Goal: Task Accomplishment & Management: Use online tool/utility

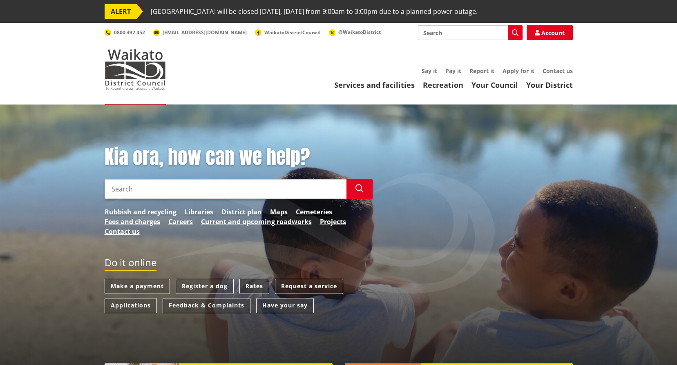
click at [254, 285] on link "Rates" at bounding box center [254, 286] width 30 height 15
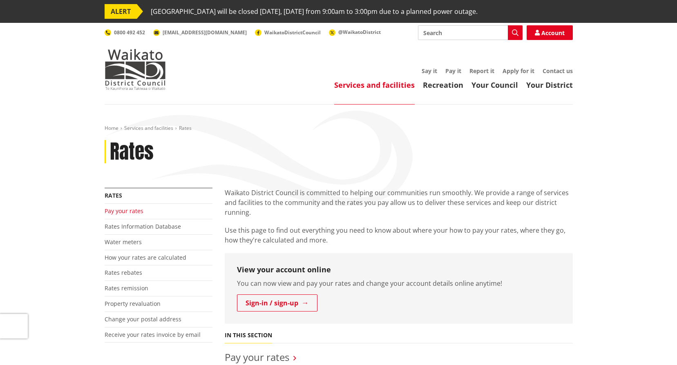
click at [126, 211] on link "Pay your rates" at bounding box center [124, 211] width 39 height 8
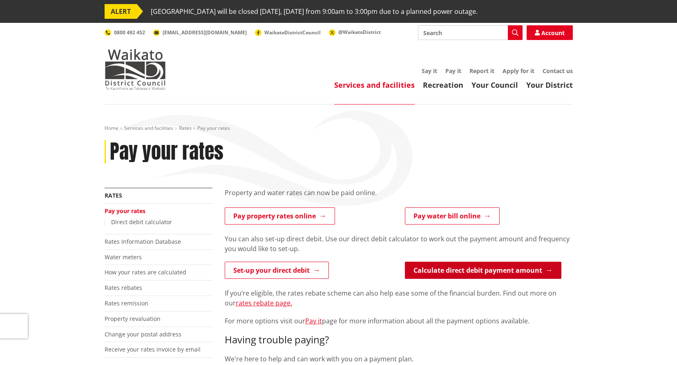
click at [453, 272] on link "Calculate direct debit payment amount" at bounding box center [483, 270] width 156 height 17
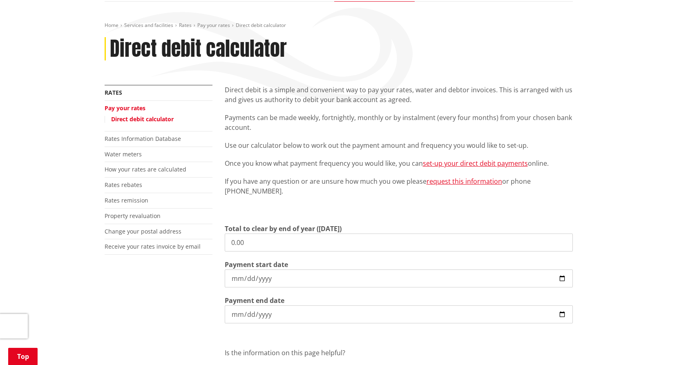
scroll to position [123, 0]
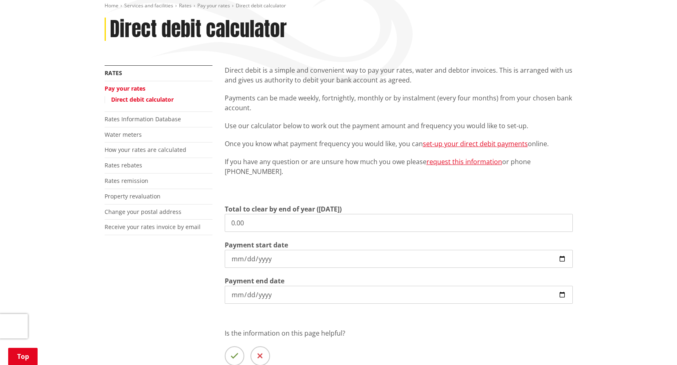
click at [125, 123] on li "Rates Information Database" at bounding box center [159, 120] width 108 height 16
click at [126, 121] on link "Rates Information Database" at bounding box center [143, 119] width 76 height 8
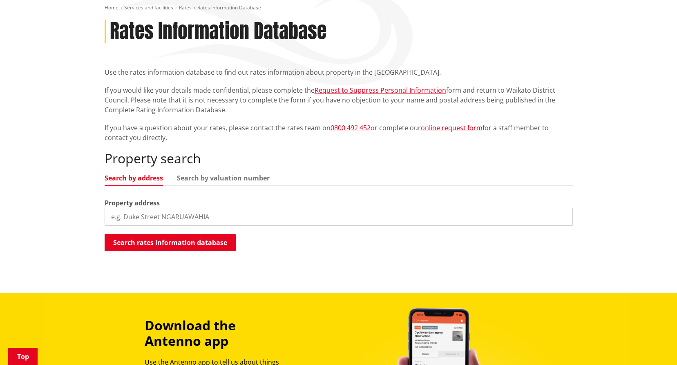
scroll to position [123, 0]
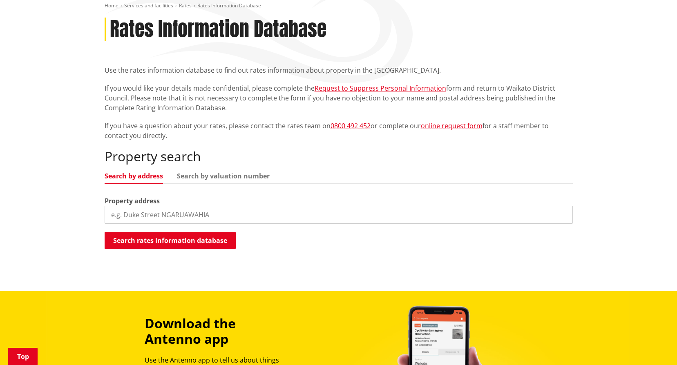
click at [156, 214] on input "search" at bounding box center [339, 215] width 468 height 18
type input "13 westwood"
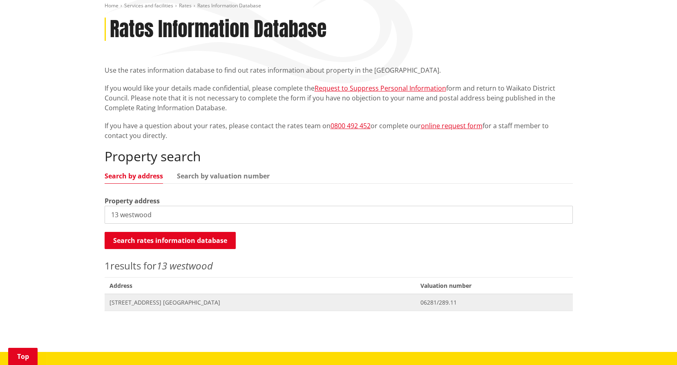
click at [133, 304] on span "[STREET_ADDRESS] [GEOGRAPHIC_DATA]" at bounding box center [259, 303] width 301 height 8
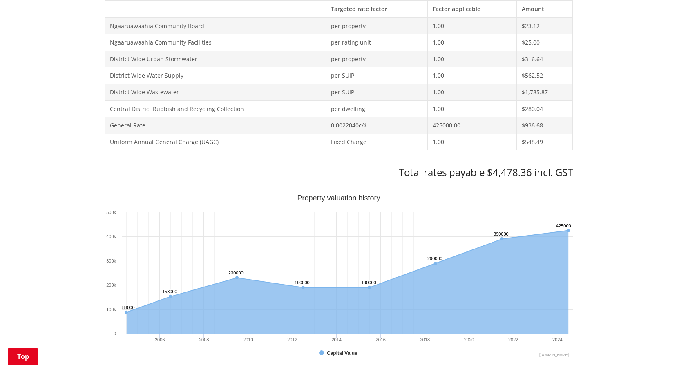
scroll to position [245, 0]
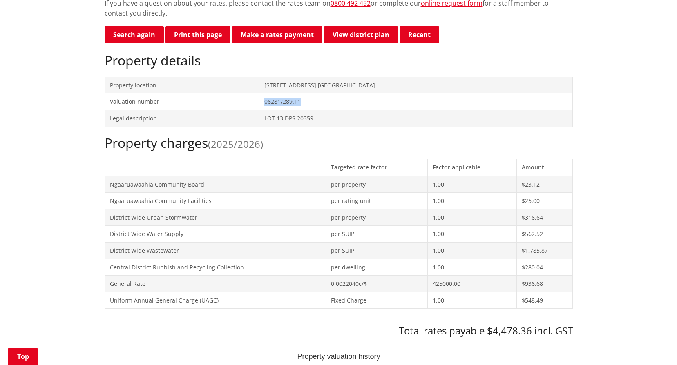
drag, startPoint x: 314, startPoint y: 101, endPoint x: 275, endPoint y: 101, distance: 38.8
click at [275, 101] on td "06281/289.11" at bounding box center [415, 102] width 313 height 17
copy td "06281/289.11"
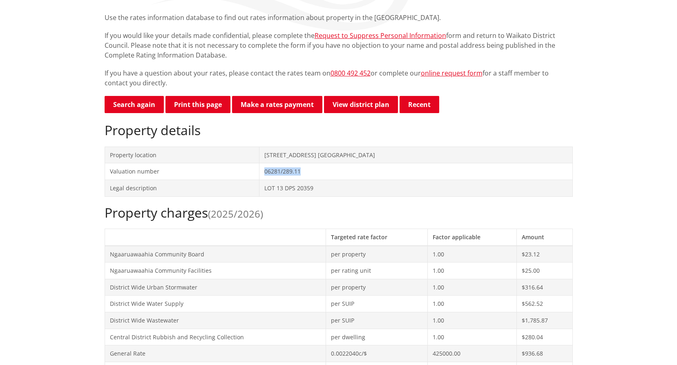
scroll to position [0, 0]
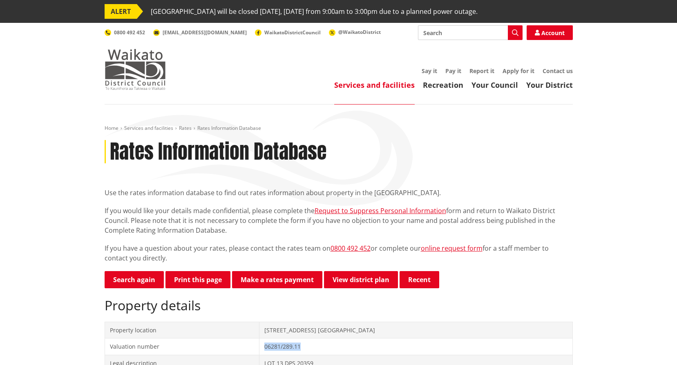
click at [130, 70] on img at bounding box center [135, 69] width 61 height 41
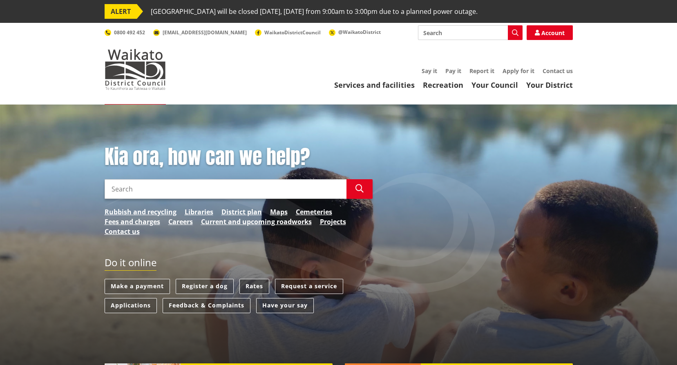
click at [252, 284] on link "Rates" at bounding box center [254, 286] width 30 height 15
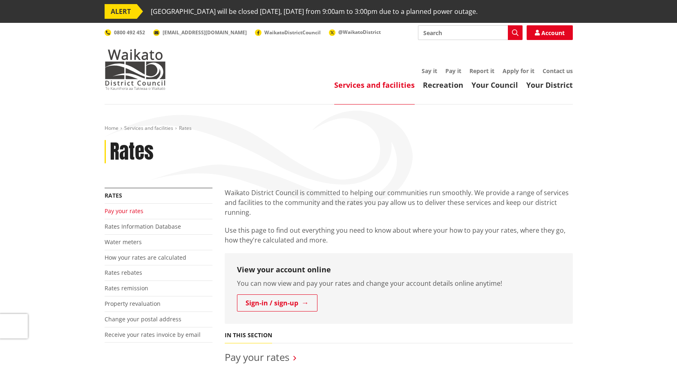
click at [116, 210] on link "Pay your rates" at bounding box center [124, 211] width 39 height 8
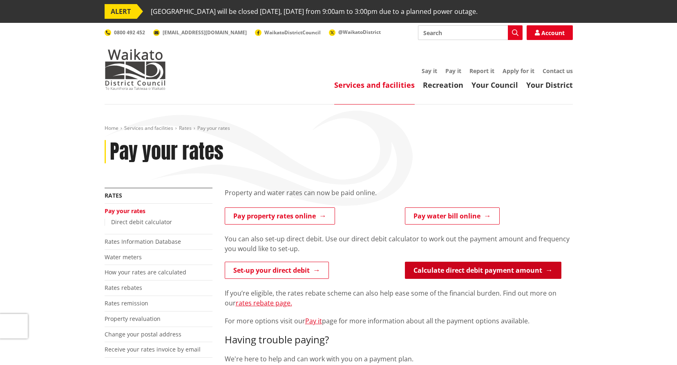
click at [459, 268] on link "Calculate direct debit payment amount" at bounding box center [483, 270] width 156 height 17
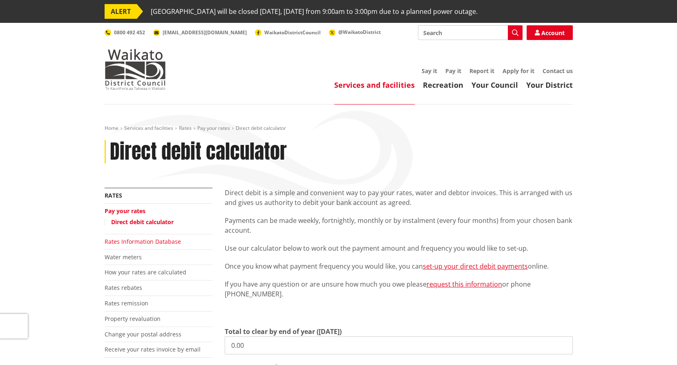
click at [143, 241] on link "Rates Information Database" at bounding box center [143, 242] width 76 height 8
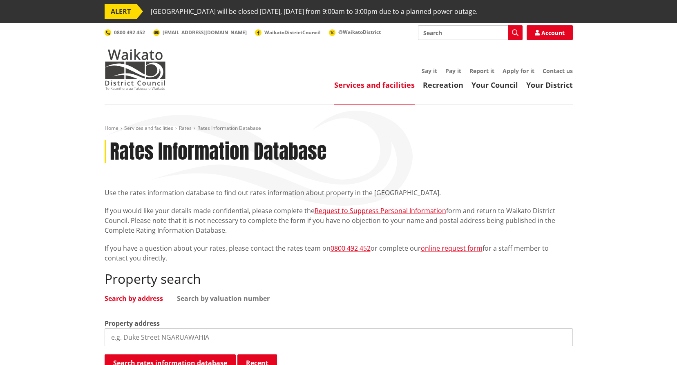
click at [175, 341] on input "search" at bounding box center [339, 337] width 468 height 18
paste input "06281/289.11"
type input "06281/289.11"
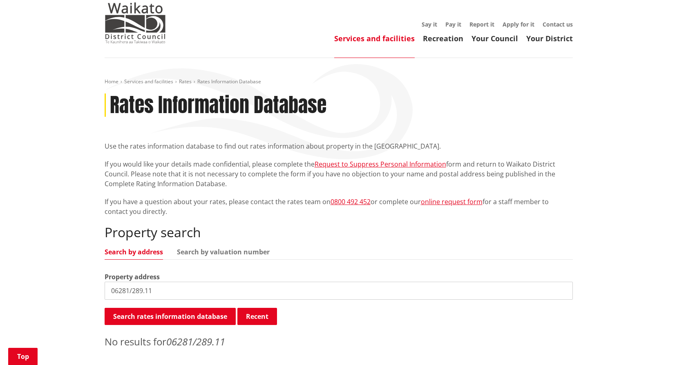
scroll to position [204, 0]
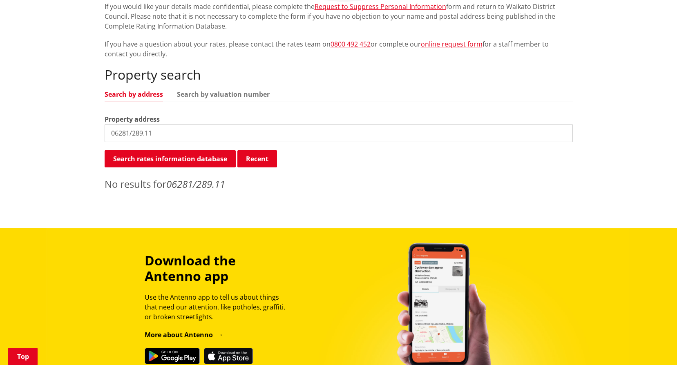
click at [166, 131] on input "06281/289.11" at bounding box center [339, 133] width 468 height 18
click at [110, 133] on input "06281/289.11" at bounding box center [339, 133] width 468 height 18
click at [221, 92] on link "Search by valuation number" at bounding box center [223, 94] width 93 height 7
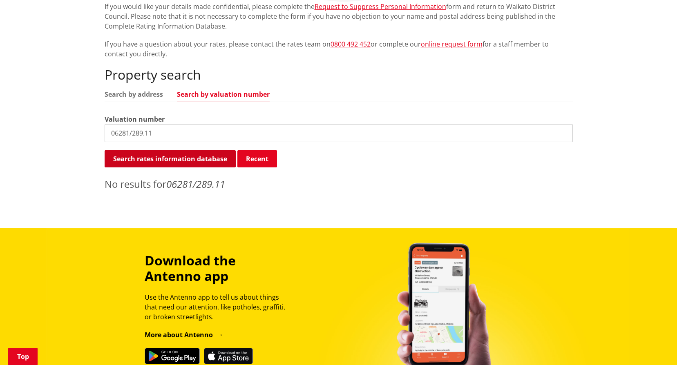
click at [179, 161] on button "Search rates information database" at bounding box center [170, 158] width 131 height 17
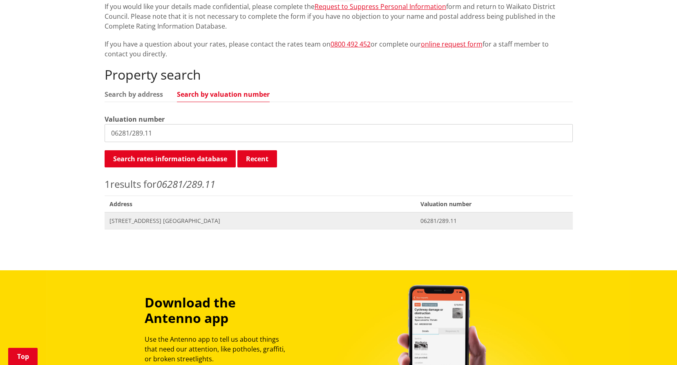
click at [155, 221] on span "13 Westwood Place NGARUAWAHIA" at bounding box center [259, 221] width 301 height 8
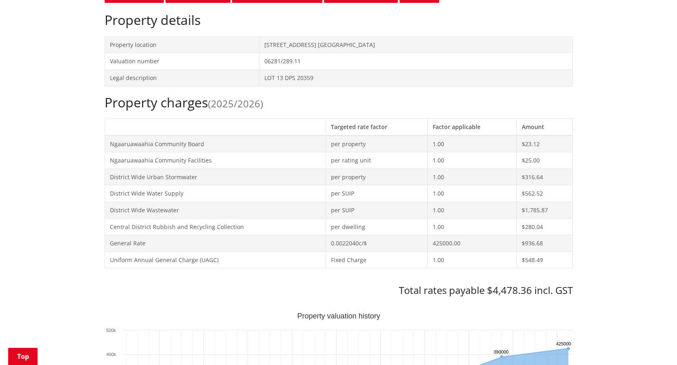
scroll to position [286, 0]
drag, startPoint x: 532, startPoint y: 290, endPoint x: 491, endPoint y: 290, distance: 40.9
click at [491, 290] on h3 "Total rates payable $4,478.36 incl. GST" at bounding box center [339, 290] width 468 height 12
copy h3 "4,478.36"
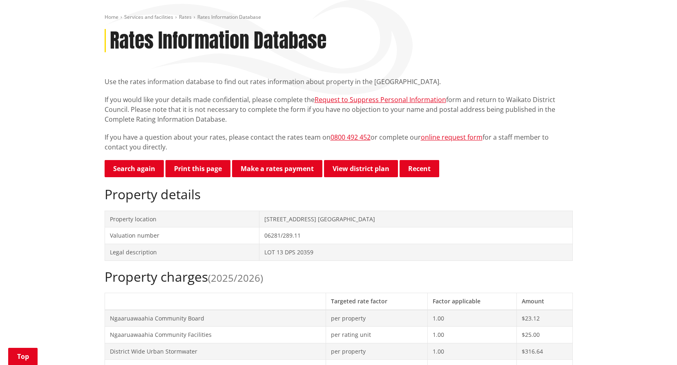
scroll to position [0, 0]
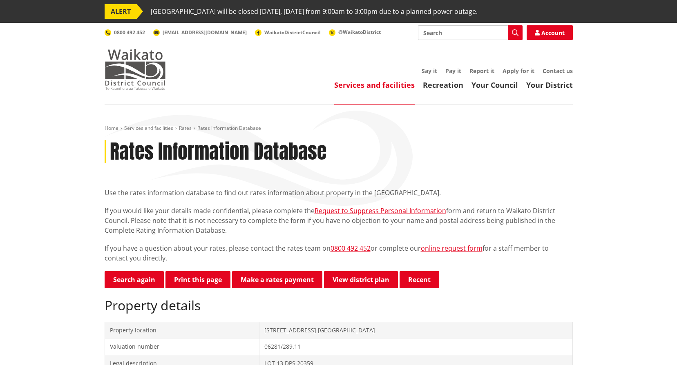
click at [142, 64] on img at bounding box center [135, 69] width 61 height 41
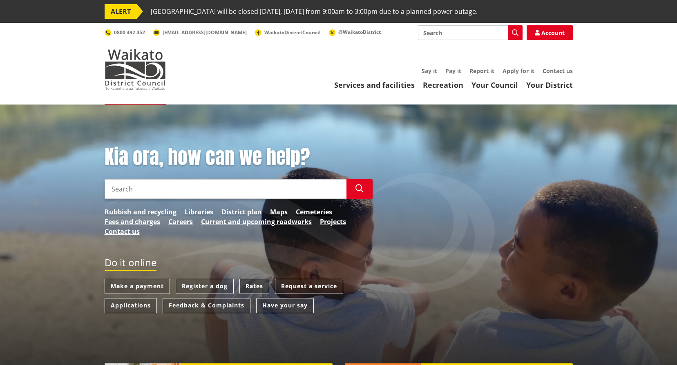
click at [248, 287] on link "Rates" at bounding box center [254, 286] width 30 height 15
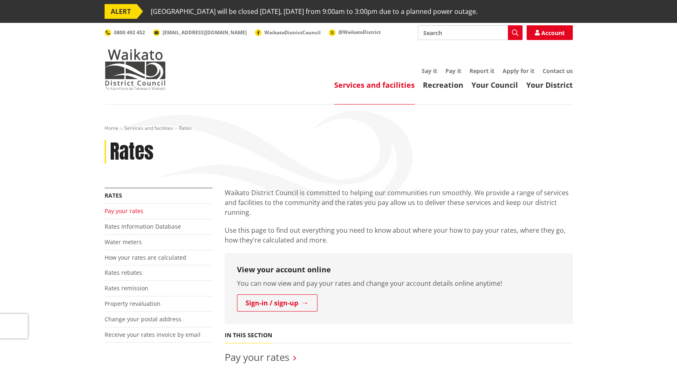
click at [118, 211] on link "Pay your rates" at bounding box center [124, 211] width 39 height 8
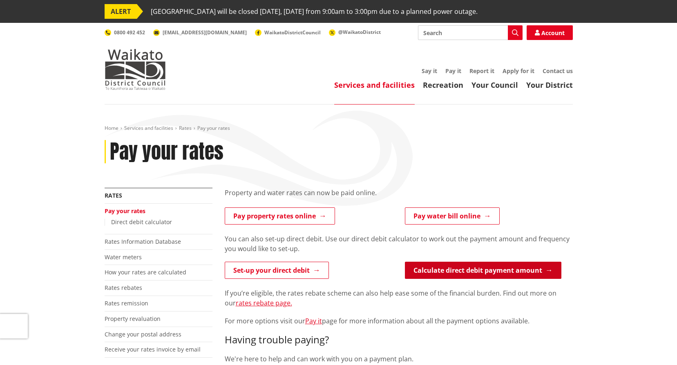
click at [485, 270] on link "Calculate direct debit payment amount" at bounding box center [483, 270] width 156 height 17
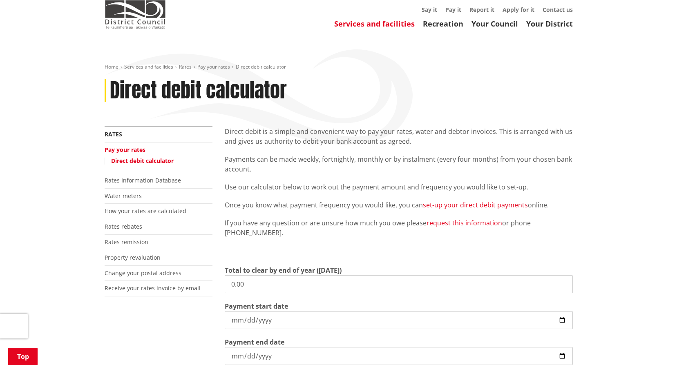
scroll to position [163, 0]
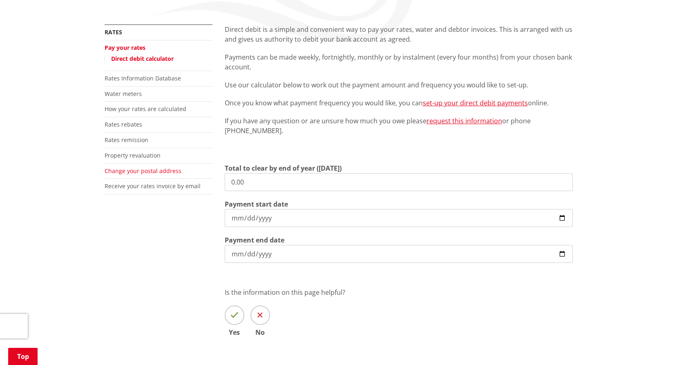
drag, startPoint x: 266, startPoint y: 176, endPoint x: 132, endPoint y: 172, distance: 133.7
click at [145, 177] on div "More from this section Rates Pay your rates Direct debit calculator Rates Infor…" at bounding box center [338, 193] width 480 height 336
paste input "4,478.36"
type input "4,478.36"
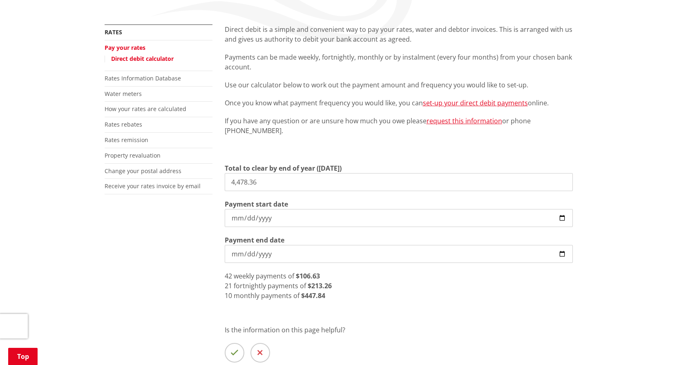
click at [560, 218] on input "[DATE]" at bounding box center [399, 218] width 348 height 18
click at [497, 314] on div "Direct debit is a simple and convenient way to pay your rates, water and debtor…" at bounding box center [399, 211] width 360 height 373
click at [559, 219] on input "[DATE]" at bounding box center [399, 218] width 348 height 18
type input "[DATE]"
